Goal: Information Seeking & Learning: Learn about a topic

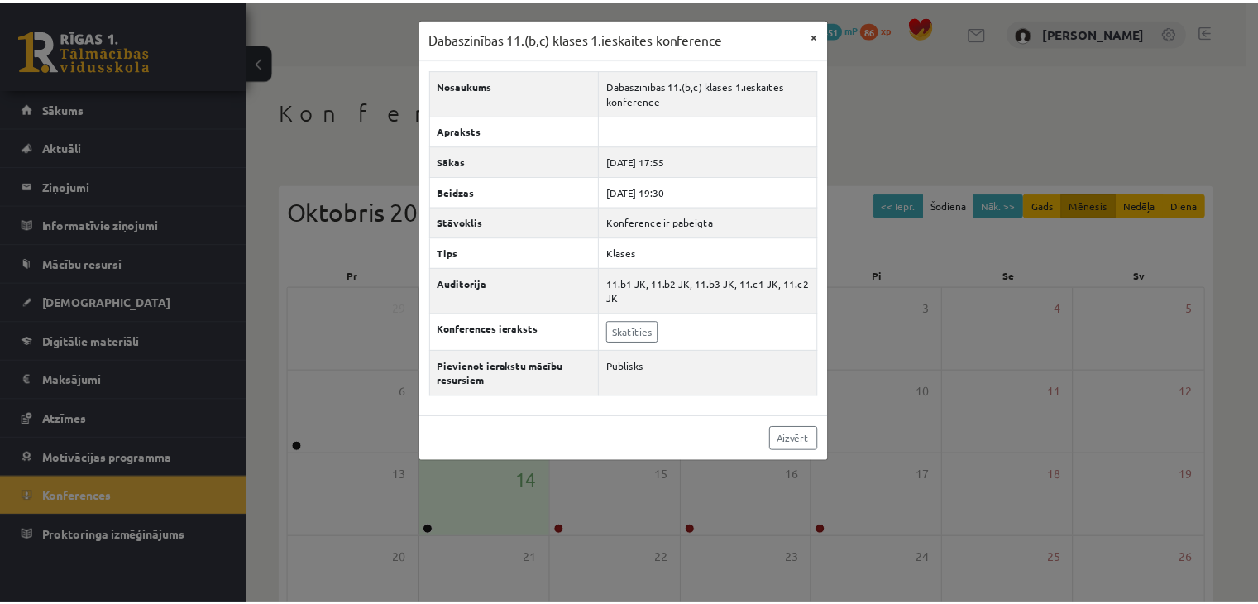
scroll to position [185, 0]
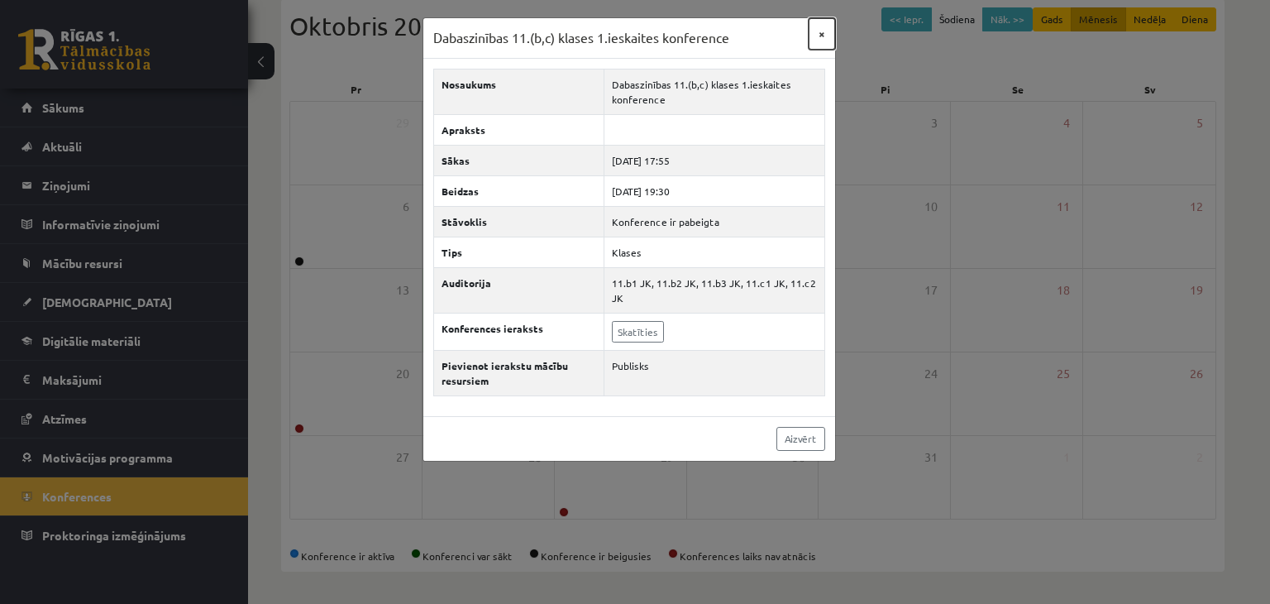
click at [827, 30] on button "×" at bounding box center [822, 33] width 26 height 31
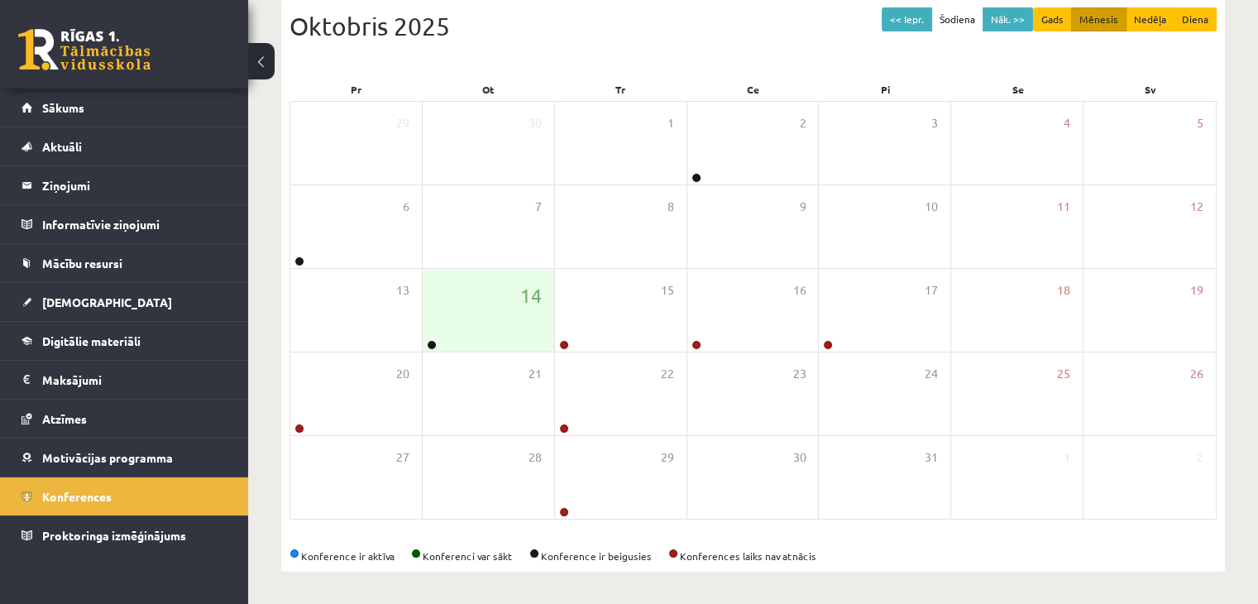
click at [1035, 566] on div "<< Iepr. Šodiena Nāk. >> Gads Mēnesis Nedēļa Diena [DATE] Pr Ot Tr Ce Pi Se Sv …" at bounding box center [753, 285] width 944 height 572
click at [105, 260] on span "Mācību resursi" at bounding box center [82, 263] width 80 height 15
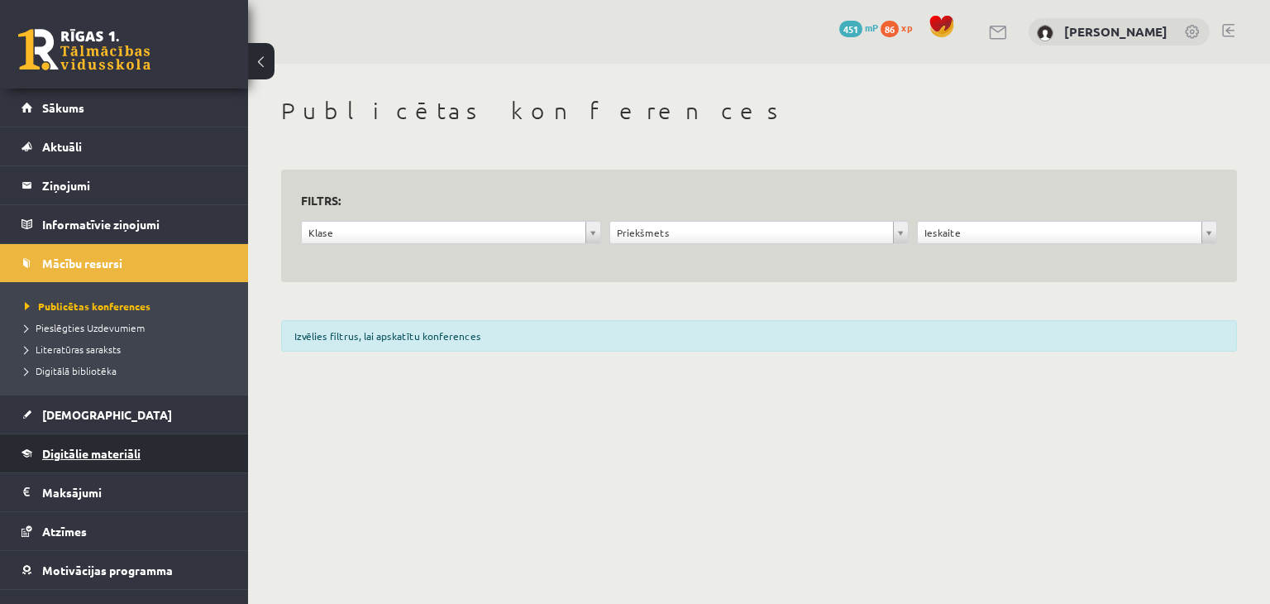
click at [165, 434] on link "Digitālie materiāli" at bounding box center [125, 453] width 206 height 38
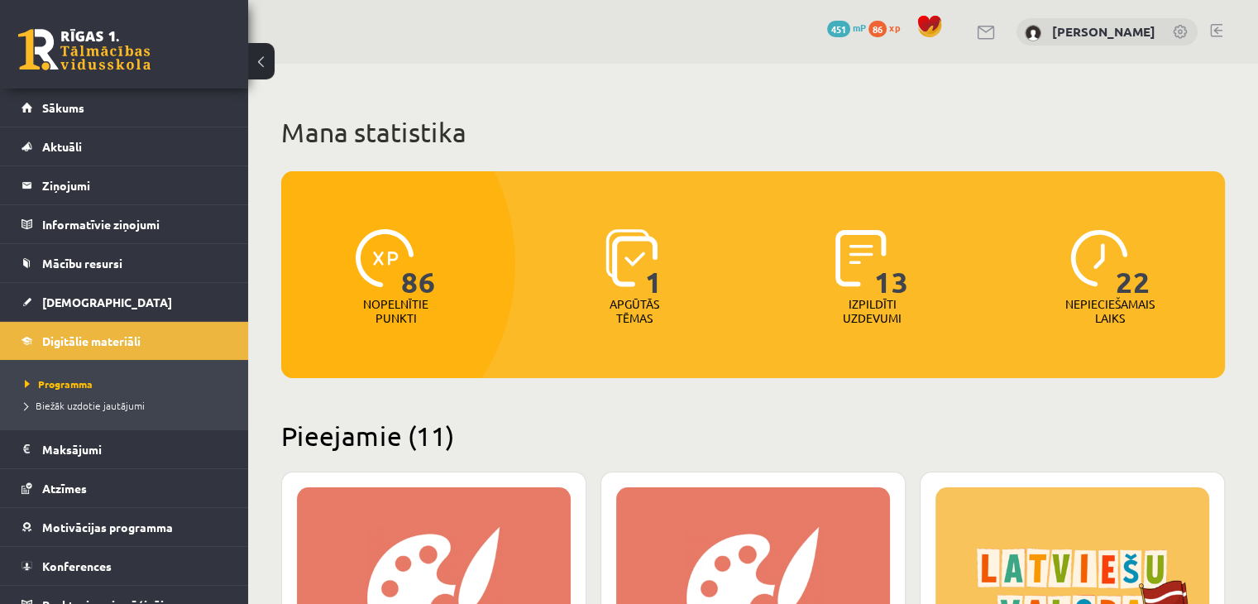
scroll to position [18, 0]
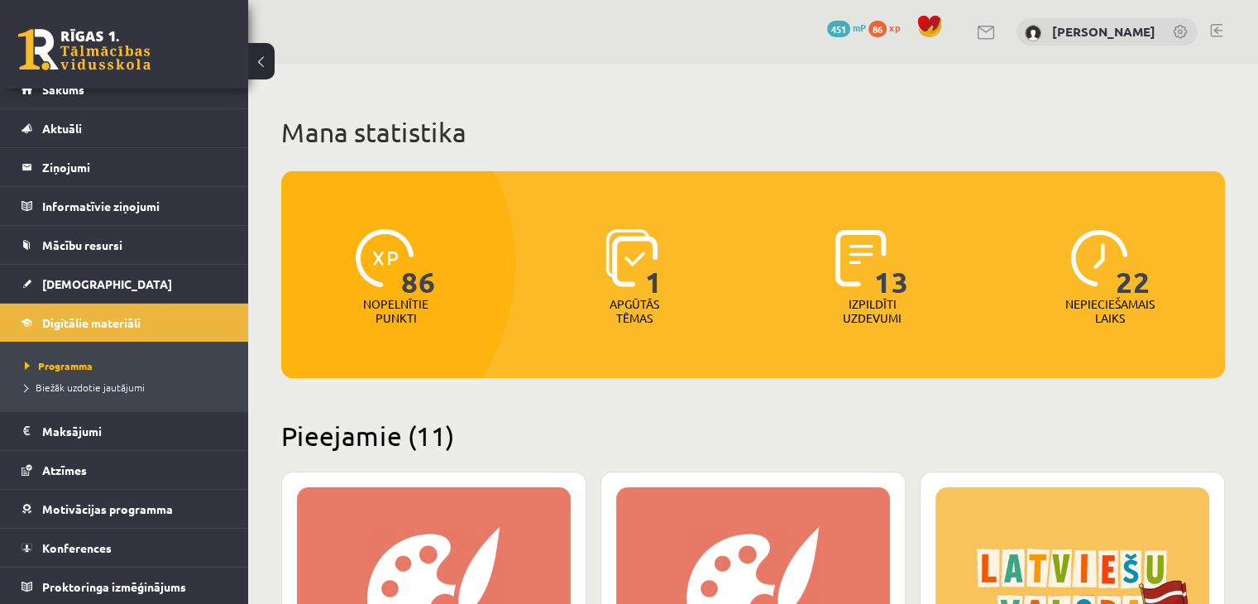
click at [576, 361] on div "86 Nopelnītie punkti 1 Apgūtās tēmas 13 Izpildīti uzdevumi 22 Nepieciešamais la…" at bounding box center [753, 274] width 944 height 207
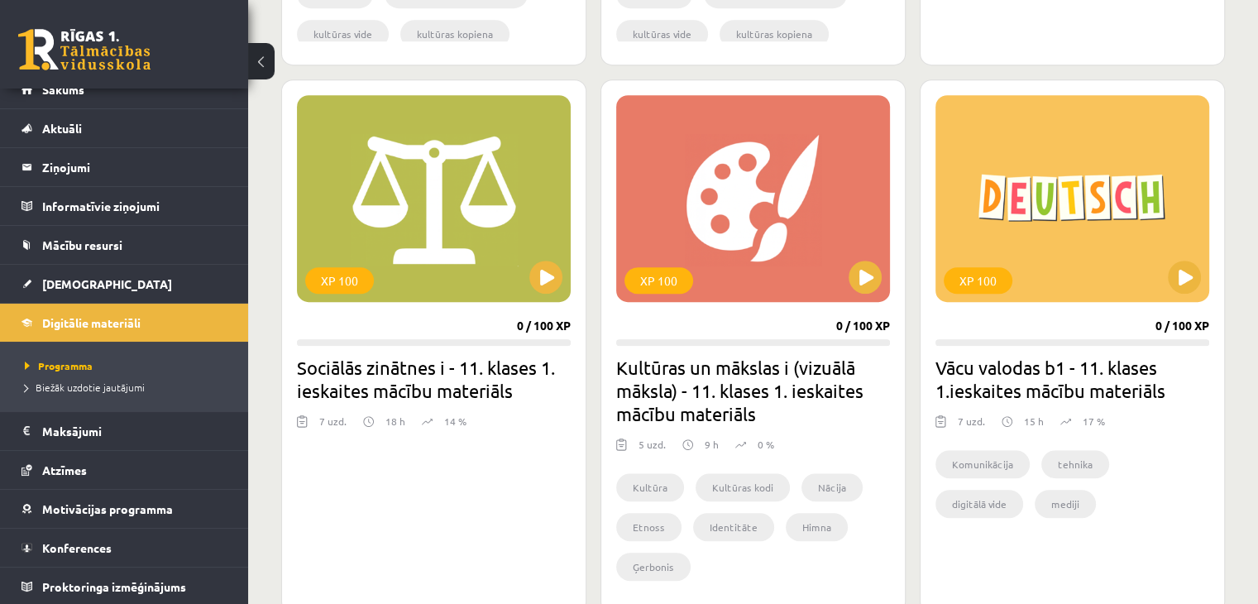
scroll to position [926, 0]
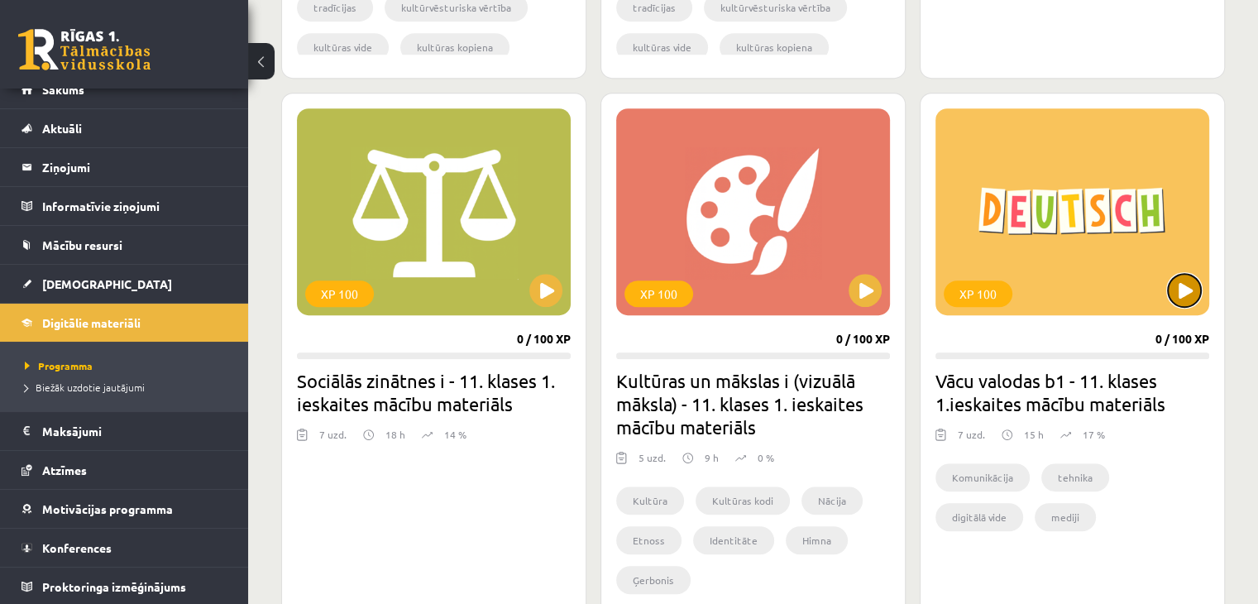
click at [1193, 301] on button at bounding box center [1184, 290] width 33 height 33
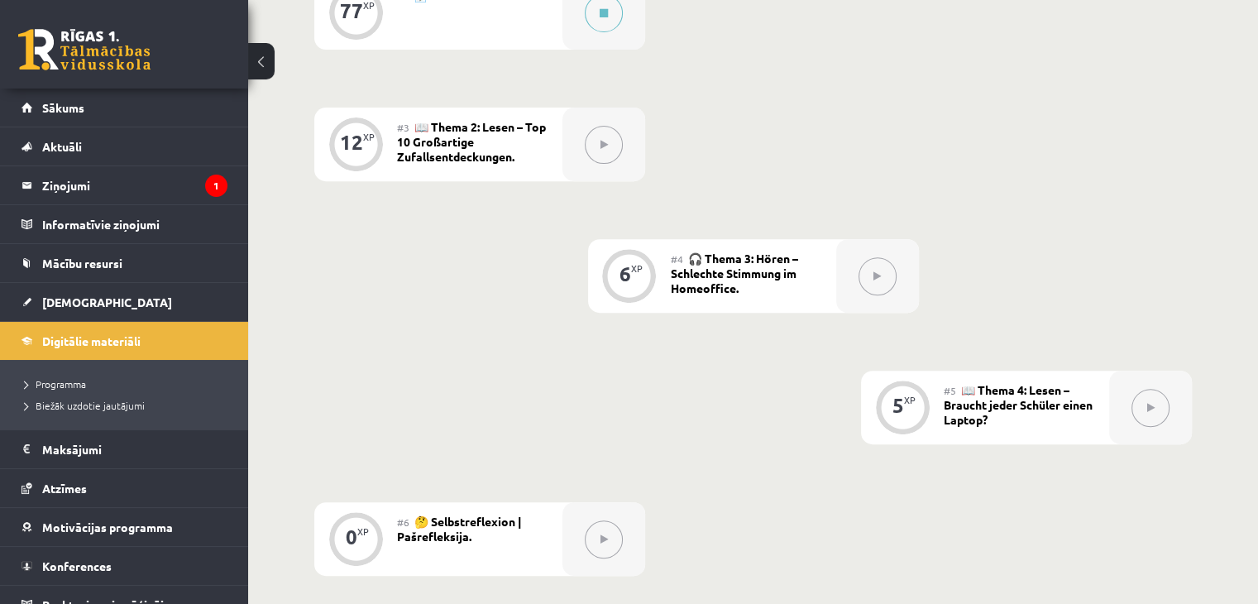
scroll to position [629, 0]
